Goal: Transaction & Acquisition: Subscribe to service/newsletter

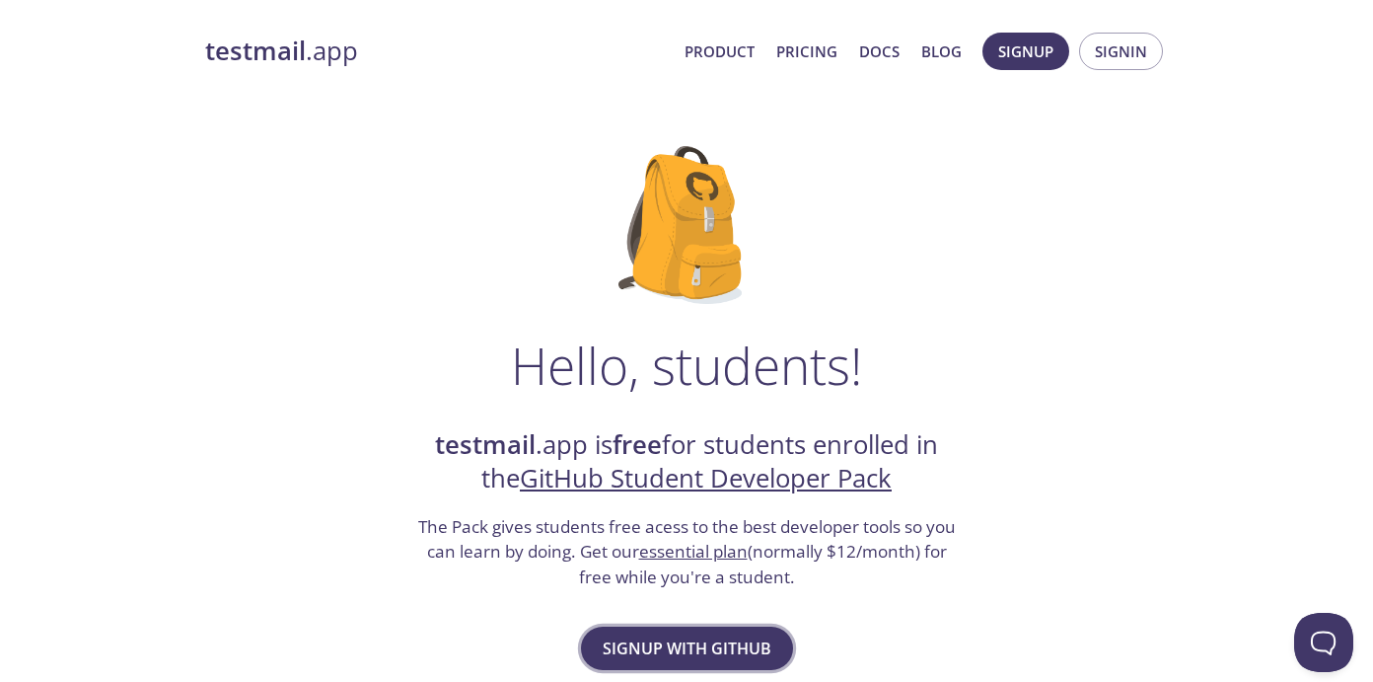
click at [729, 650] on span "Signup with GitHub" at bounding box center [687, 648] width 169 height 28
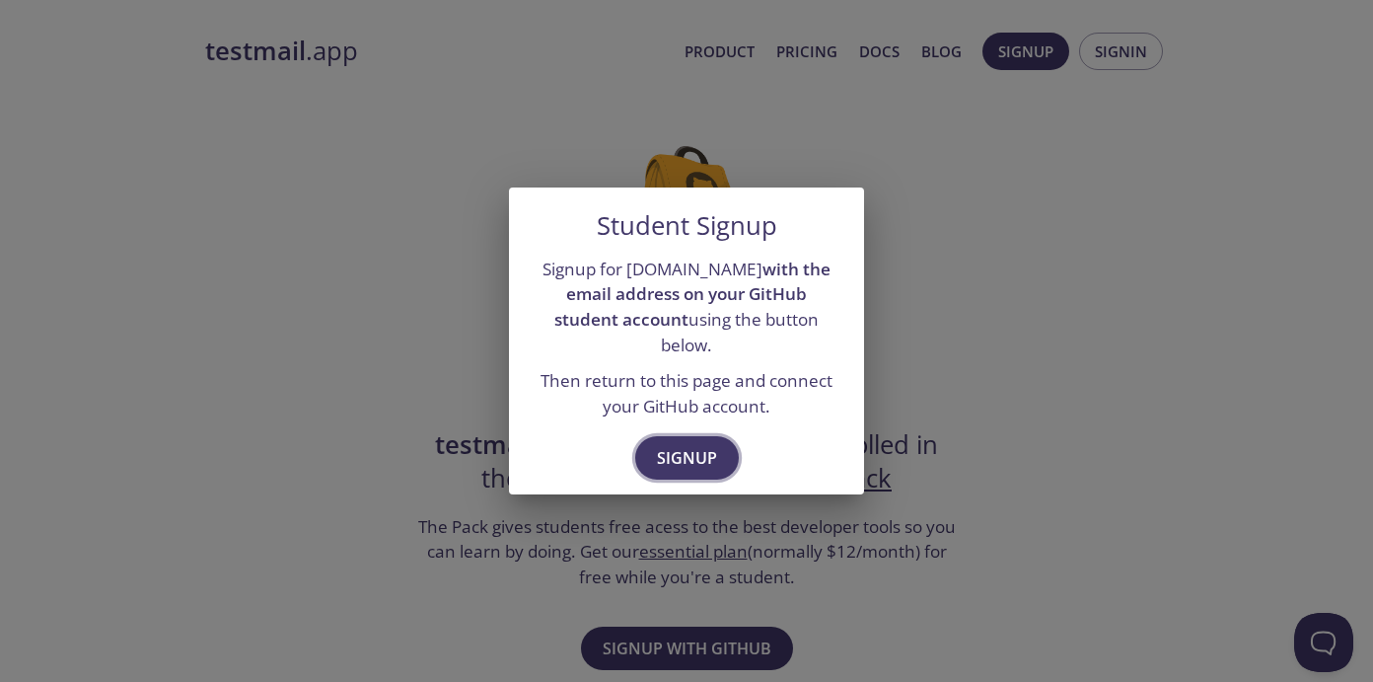
click at [713, 444] on span "Signup" at bounding box center [687, 458] width 60 height 28
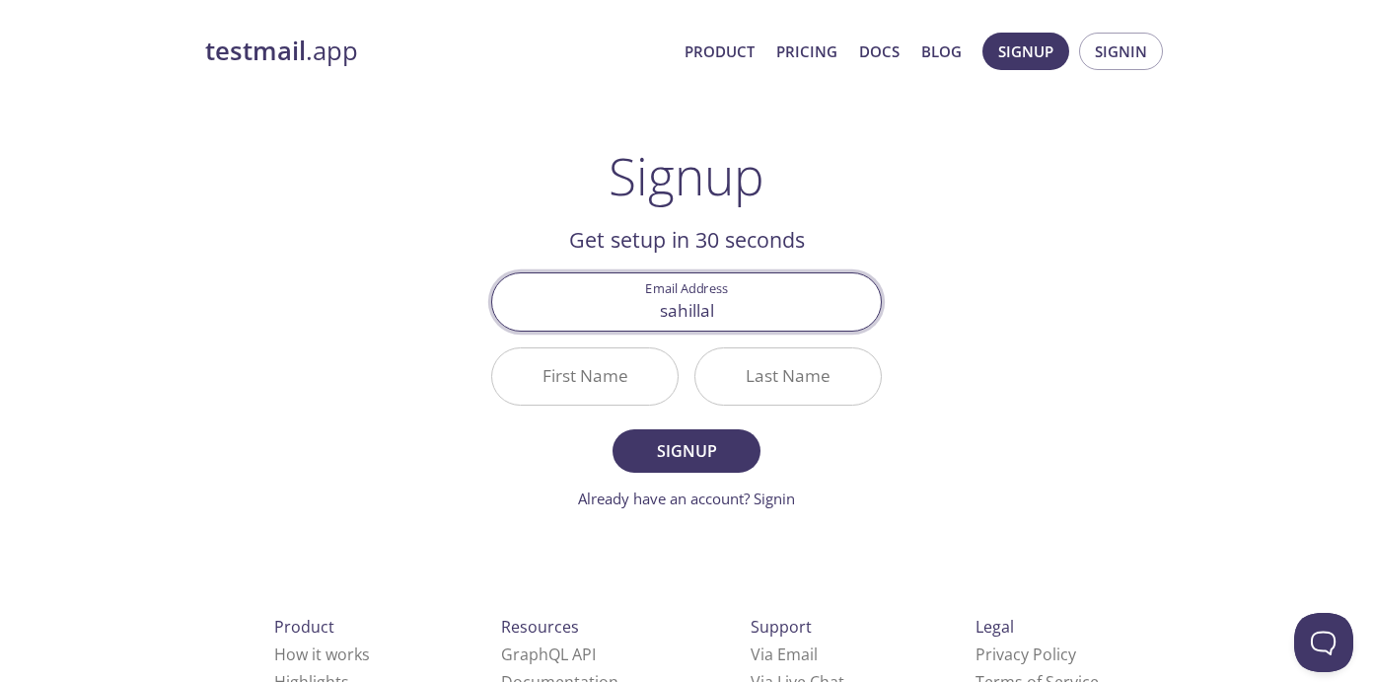
type input "sahillala"
